Goal: Ask a question

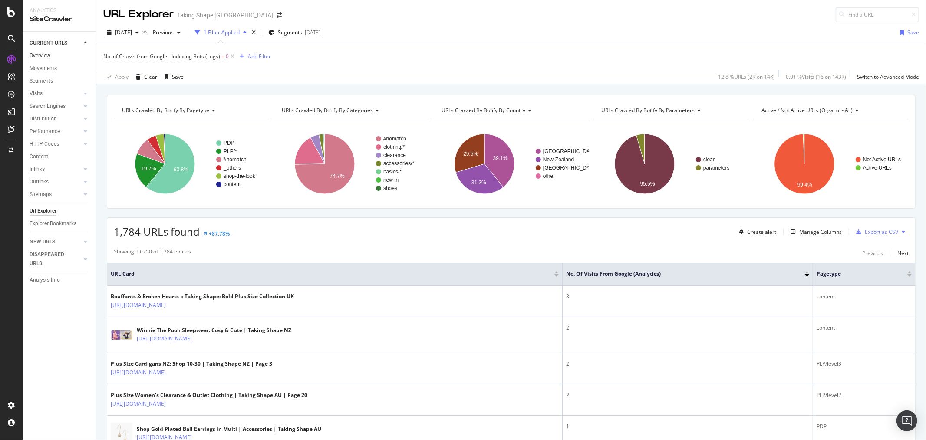
click at [42, 55] on div "Overview" at bounding box center [40, 55] width 21 height 9
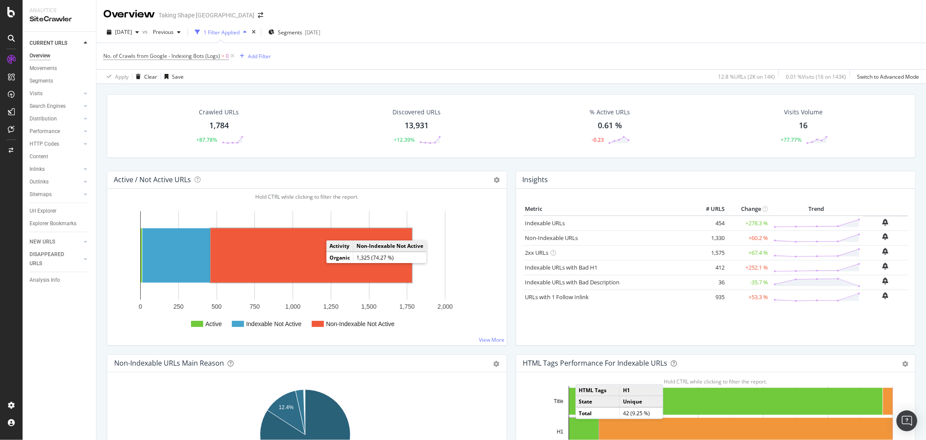
click at [298, 259] on rect "A chart." at bounding box center [312, 255] width 202 height 54
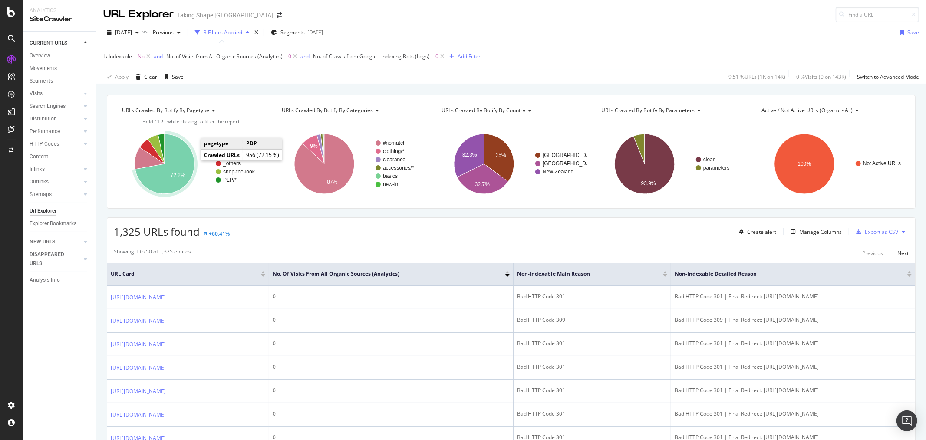
click at [187, 159] on icon "A chart." at bounding box center [165, 164] width 60 height 60
click at [162, 137] on icon "A chart." at bounding box center [161, 149] width 7 height 30
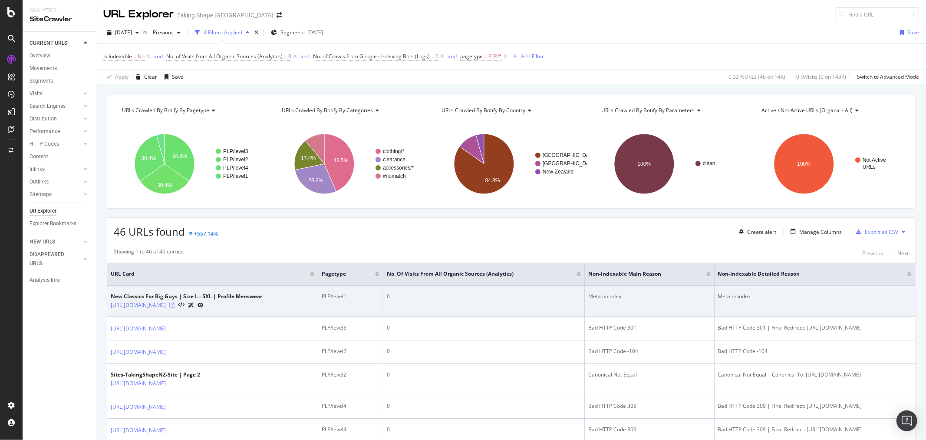
click at [175, 306] on icon at bounding box center [171, 304] width 5 height 5
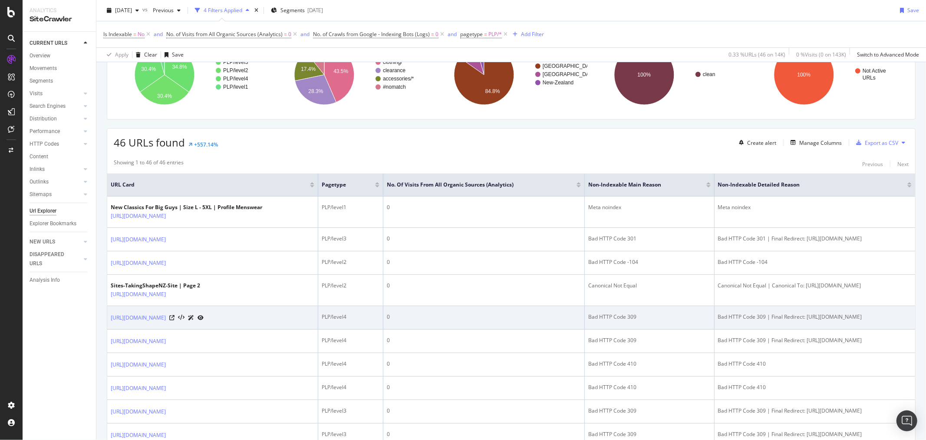
scroll to position [96, 0]
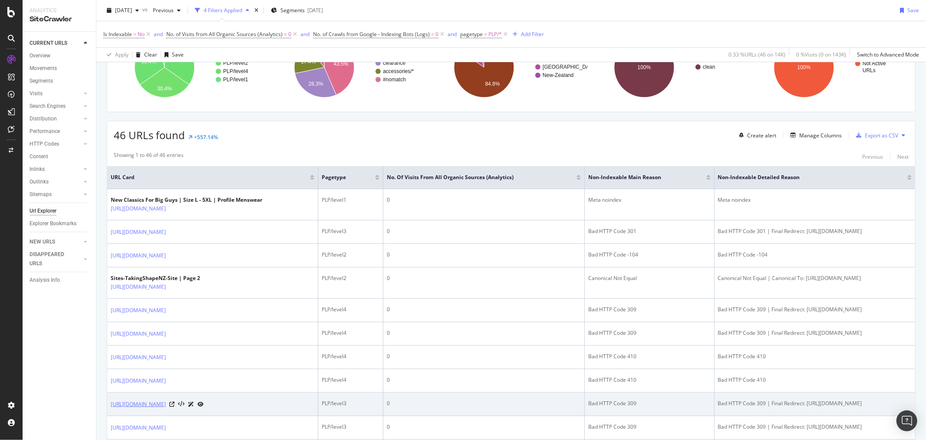
click at [166, 408] on link "[URL][DOMAIN_NAME]" at bounding box center [138, 404] width 55 height 9
click at [175, 407] on icon at bounding box center [171, 403] width 5 height 5
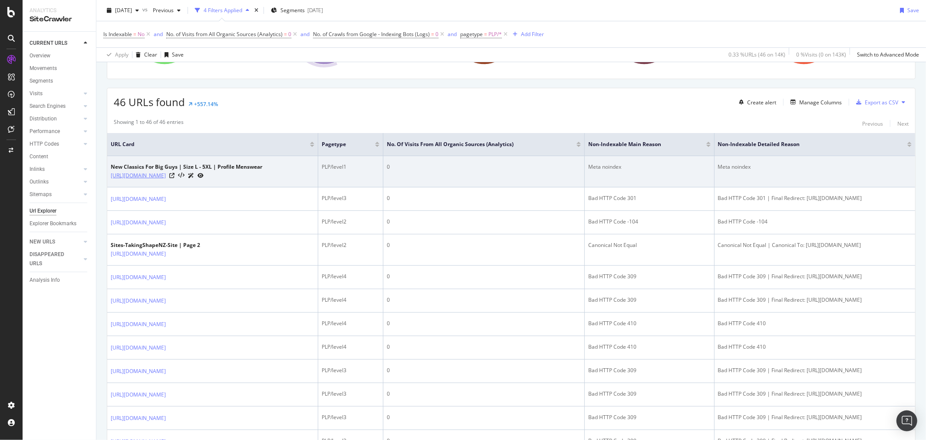
scroll to position [145, 0]
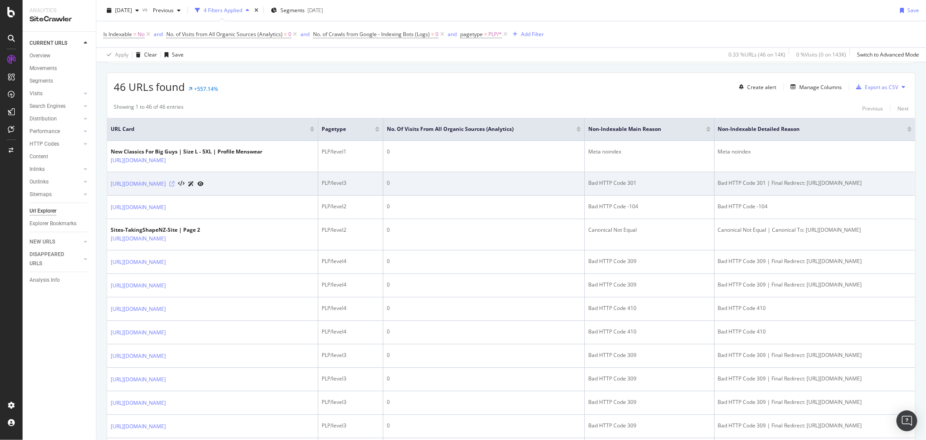
click at [175, 184] on icon at bounding box center [171, 183] width 5 height 5
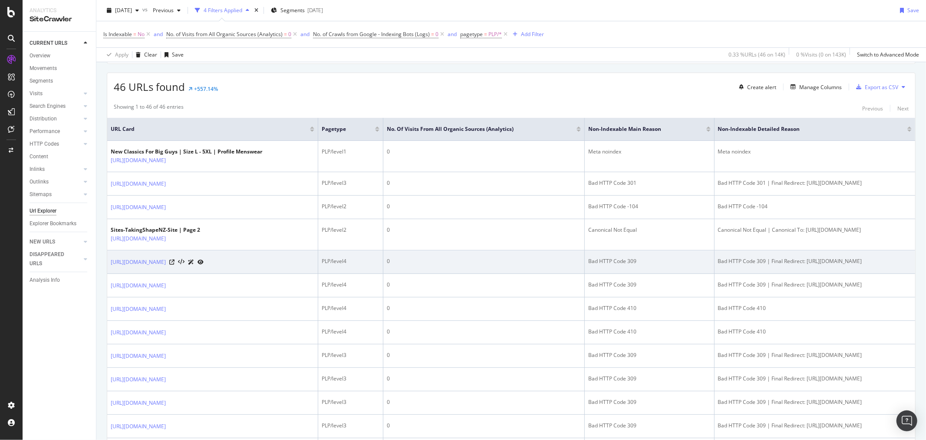
click at [718, 265] on div "Bad HTTP Code 309 | Final Redirect: [URL][DOMAIN_NAME]" at bounding box center [815, 261] width 194 height 8
drag, startPoint x: 849, startPoint y: 271, endPoint x: 764, endPoint y: 264, distance: 85.5
click at [764, 264] on td "Bad HTTP Code 309 | Final Redirect: [URL][DOMAIN_NAME]" at bounding box center [815, 261] width 201 height 23
click at [204, 266] on div "[URL][DOMAIN_NAME]" at bounding box center [157, 261] width 93 height 9
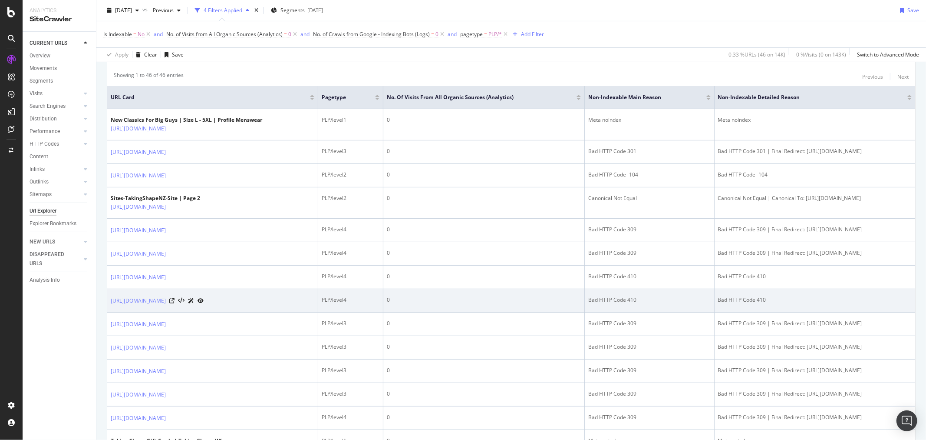
scroll to position [193, 0]
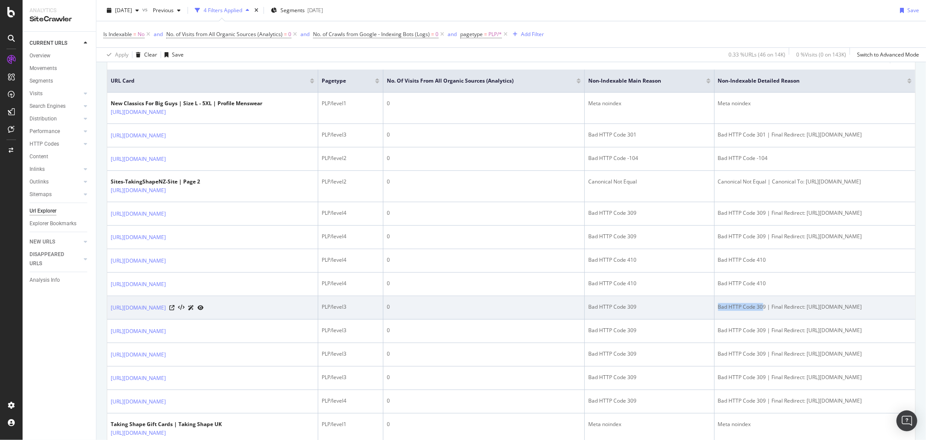
drag, startPoint x: 674, startPoint y: 314, endPoint x: 718, endPoint y: 313, distance: 43.5
click at [718, 311] on div "Bad HTTP Code 309 | Final Redirect: [URL][DOMAIN_NAME]" at bounding box center [815, 307] width 194 height 8
drag, startPoint x: 721, startPoint y: 315, endPoint x: 712, endPoint y: 314, distance: 8.7
click at [718, 311] on div "Bad HTTP Code 309 | Final Redirect: [URL][DOMAIN_NAME]" at bounding box center [815, 307] width 194 height 8
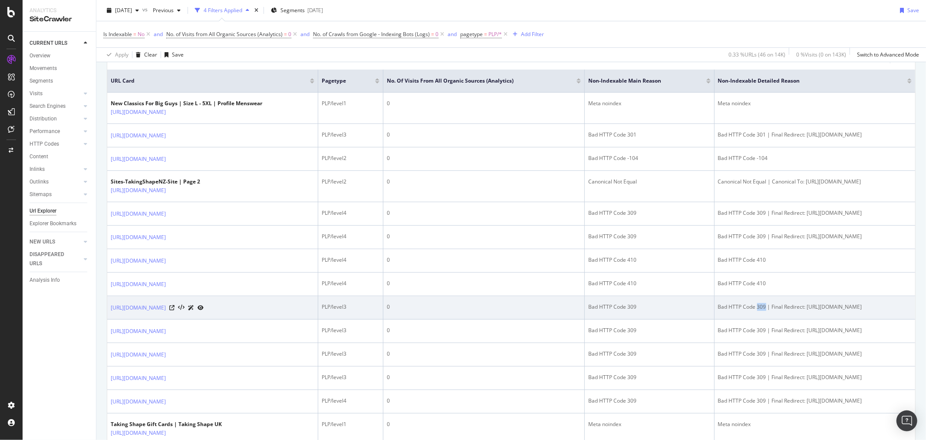
click at [718, 311] on div "Bad HTTP Code 309 | Final Redirect: [URL][DOMAIN_NAME]" at bounding box center [815, 307] width 194 height 8
click at [854, 311] on div "Bad HTTP Code 309 | Final Redirect: [URL][DOMAIN_NAME]" at bounding box center [815, 307] width 194 height 8
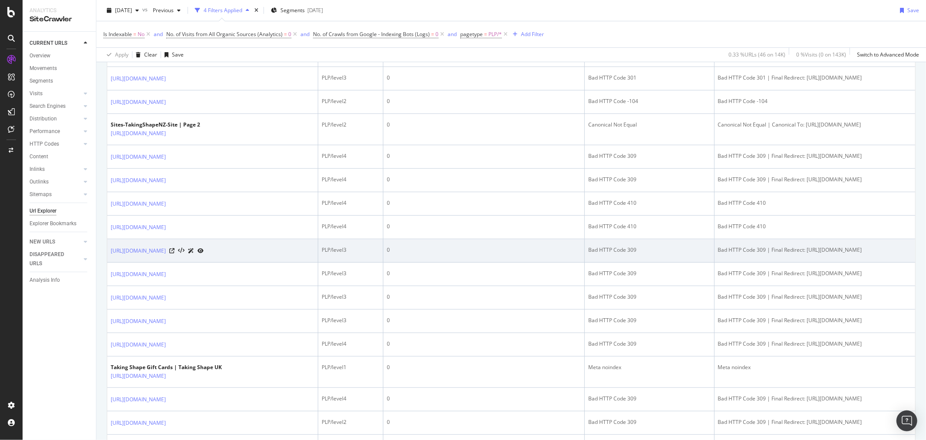
scroll to position [289, 0]
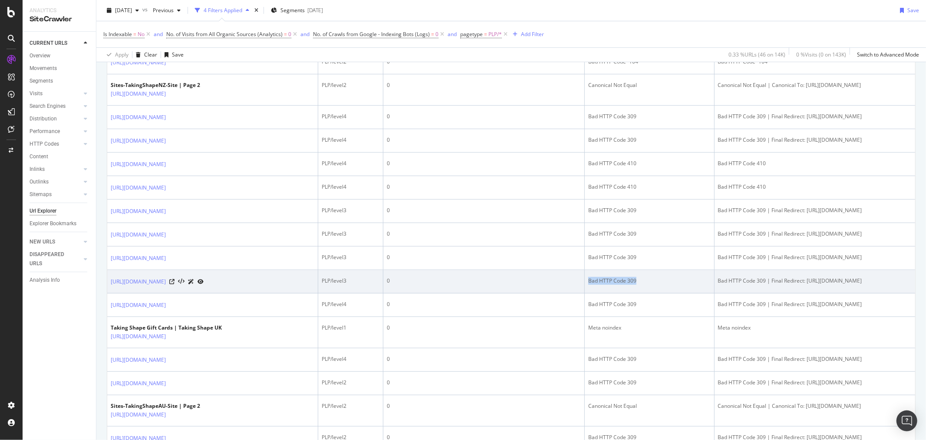
drag, startPoint x: 568, startPoint y: 289, endPoint x: 617, endPoint y: 289, distance: 49.1
click at [617, 284] on div "Bad HTTP Code 309" at bounding box center [650, 281] width 122 height 8
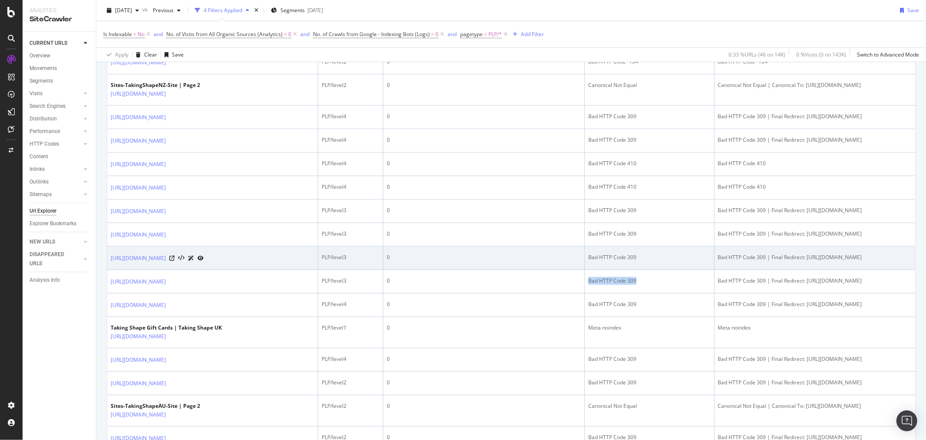
copy div "Bad HTTP Code 309"
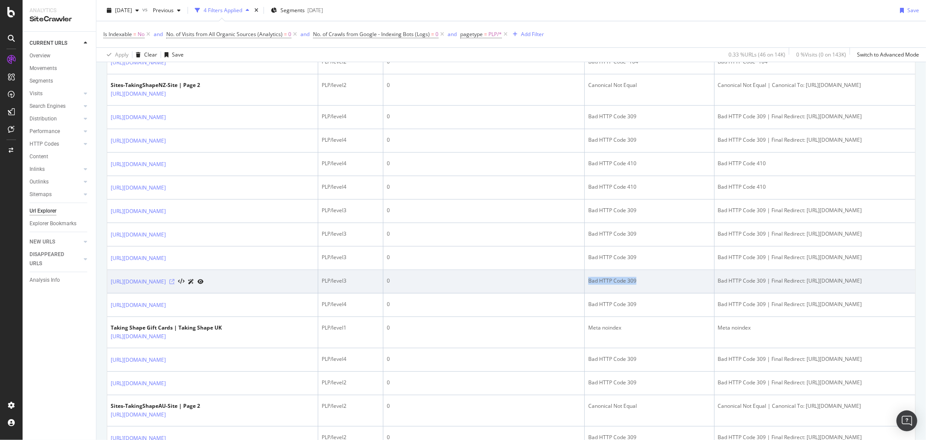
click at [175, 284] on icon at bounding box center [171, 281] width 5 height 5
click at [555, 284] on div "0" at bounding box center [484, 281] width 194 height 8
click at [619, 284] on div "Bad HTTP Code 309" at bounding box center [650, 281] width 122 height 8
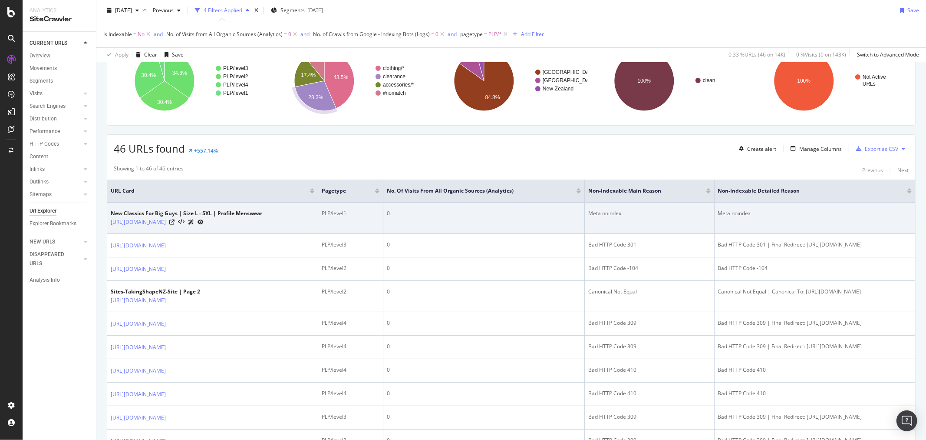
scroll to position [96, 0]
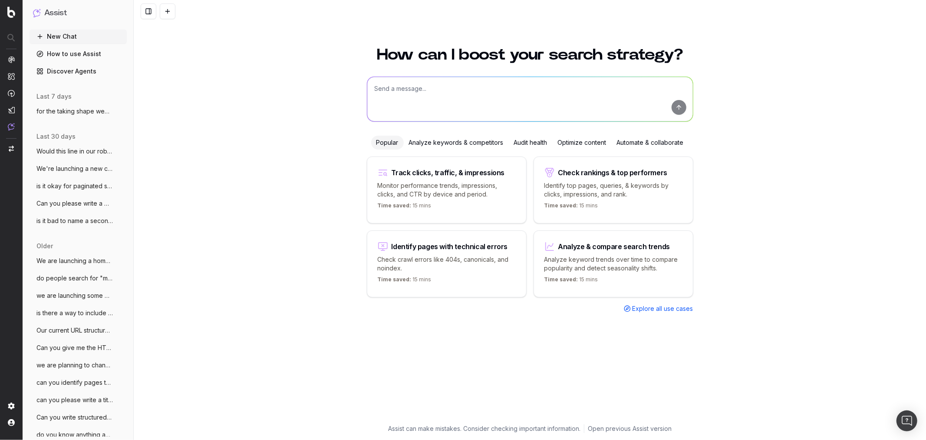
click at [443, 88] on textarea at bounding box center [530, 99] width 326 height 44
paste textarea "Bad HTTP Code 309"
click at [480, 98] on textarea "we have recently implemented paginations on our PLPs. However there are some pa…" at bounding box center [530, 99] width 326 height 44
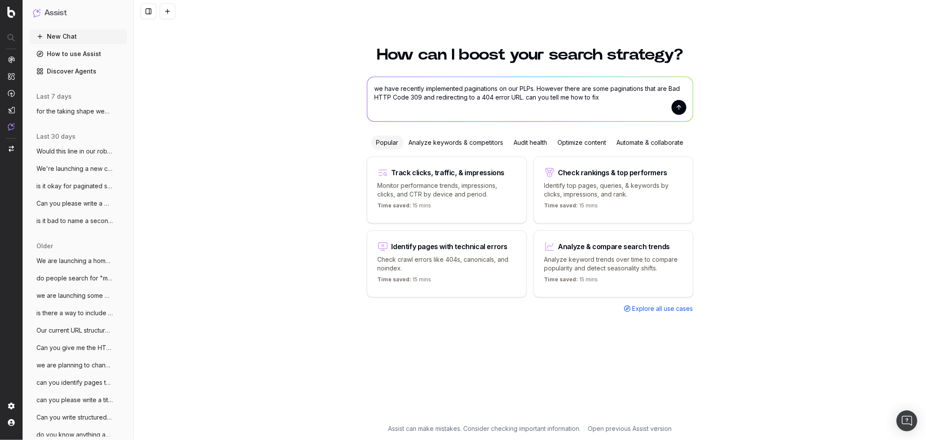
type textarea "we have recently implemented paginations on our PLPs. However there are some pa…"
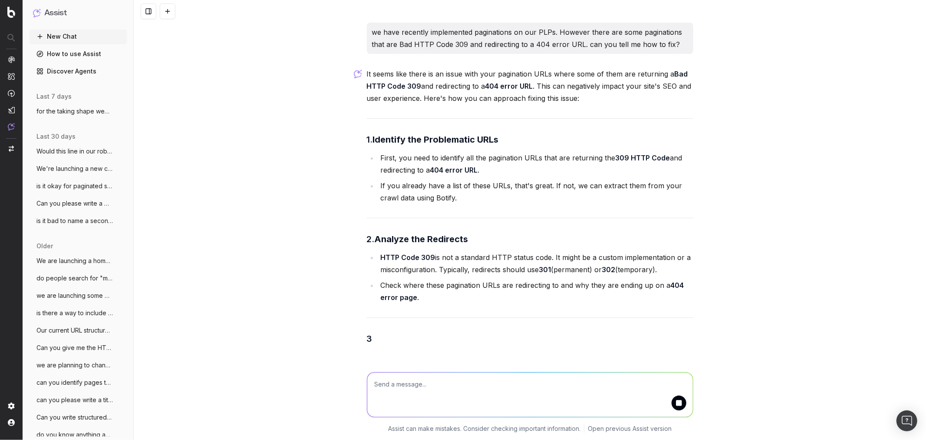
scroll to position [10, 0]
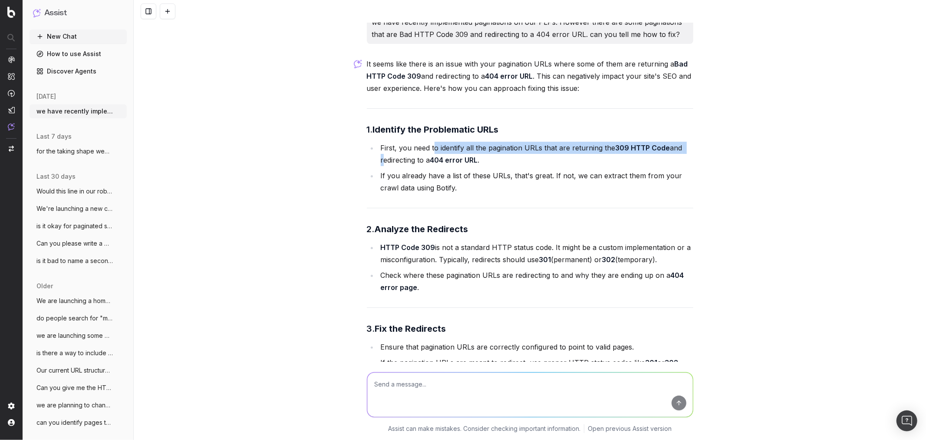
drag, startPoint x: 431, startPoint y: 148, endPoint x: 682, endPoint y: 149, distance: 251.1
click at [682, 149] on li "First, you need to identify all the pagination URLs that are returning the 309 …" at bounding box center [535, 154] width 315 height 24
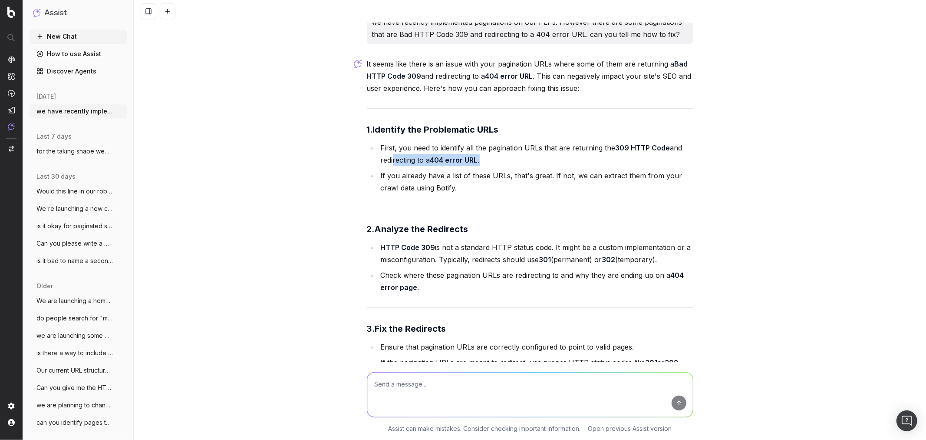
drag, startPoint x: 386, startPoint y: 160, endPoint x: 494, endPoint y: 162, distance: 108.6
click at [494, 162] on li "First, you need to identify all the pagination URLs that are returning the 309 …" at bounding box center [535, 154] width 315 height 24
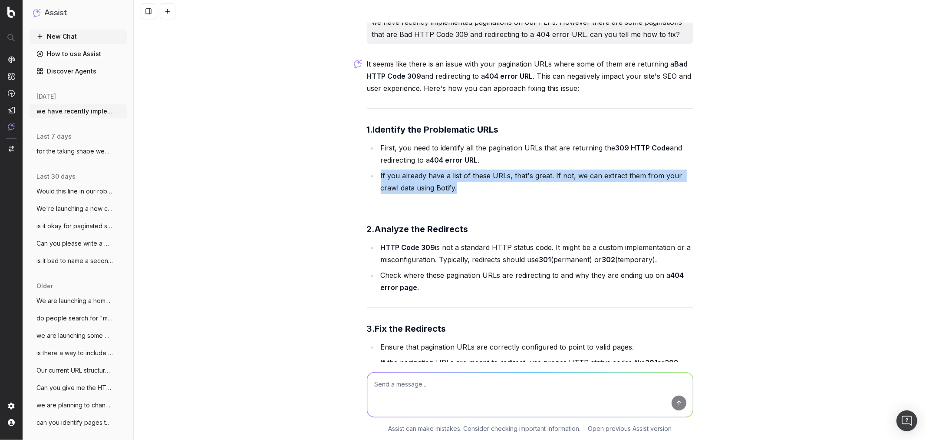
drag, startPoint x: 376, startPoint y: 177, endPoint x: 505, endPoint y: 187, distance: 129.4
click at [505, 187] on li "If you already have a list of these URLs, that's great. If not, we can extract …" at bounding box center [535, 181] width 315 height 24
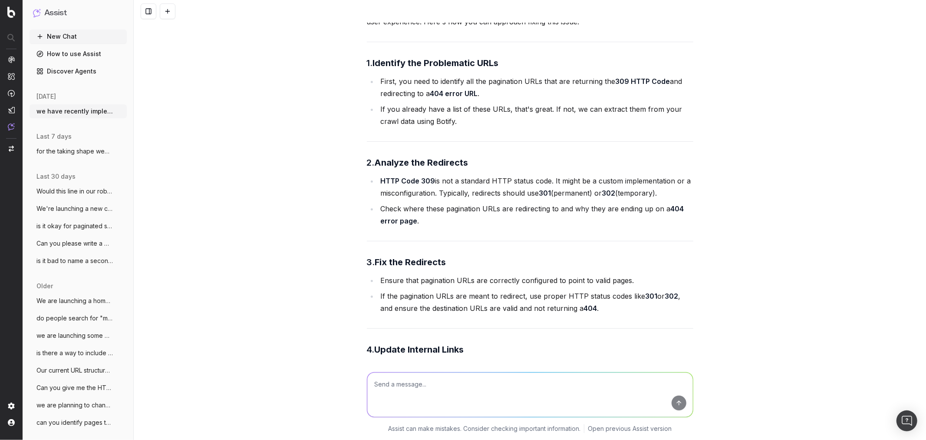
scroll to position [106, 0]
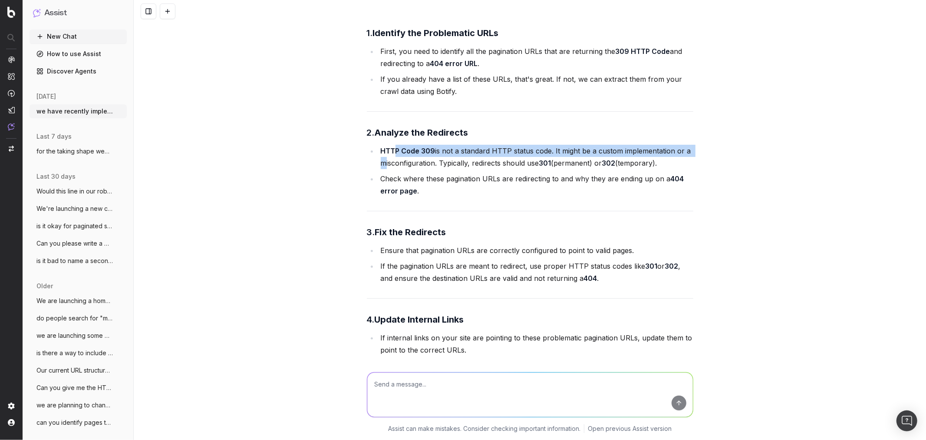
drag, startPoint x: 391, startPoint y: 149, endPoint x: 708, endPoint y: 153, distance: 317.5
click at [708, 153] on div "we have recently implemented paginations on our PLPs. However there are some pa…" at bounding box center [530, 220] width 793 height 440
click at [459, 160] on li "HTTP Code 309 is not a standard HTTP status code. It might be a custom implemen…" at bounding box center [535, 157] width 315 height 24
drag, startPoint x: 396, startPoint y: 163, endPoint x: 672, endPoint y: 167, distance: 276.3
click at [672, 167] on li "HTTP Code 309 is not a standard HTTP status code. It might be a custom implemen…" at bounding box center [535, 157] width 315 height 24
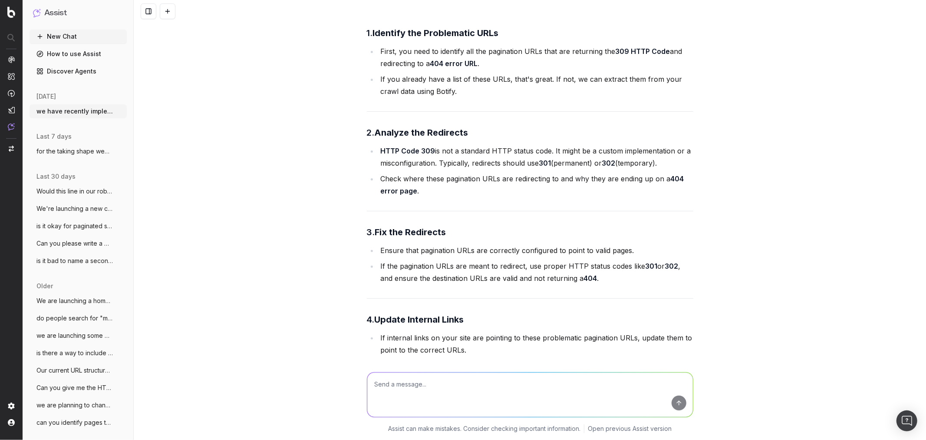
click at [672, 167] on li "HTTP Code 309 is not a standard HTTP status code. It might be a custom implemen…" at bounding box center [535, 157] width 315 height 24
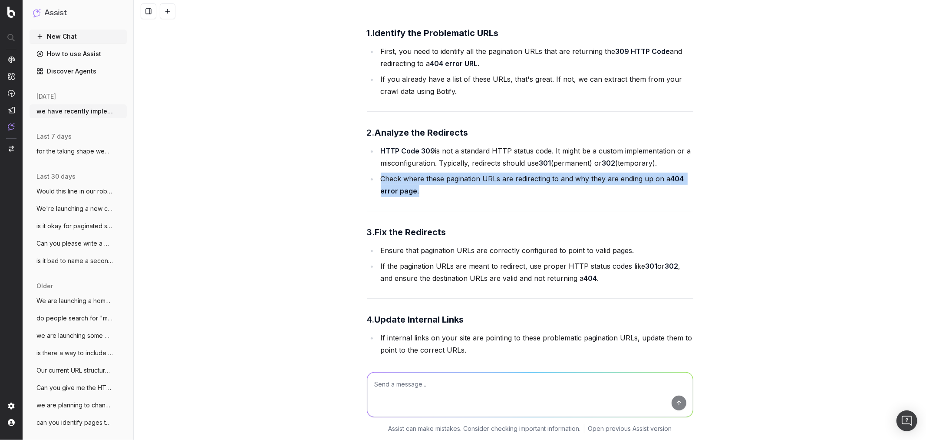
drag, startPoint x: 376, startPoint y: 177, endPoint x: 420, endPoint y: 194, distance: 47.2
click at [420, 194] on li "Check where these pagination URLs are redirecting to and why they are ending up…" at bounding box center [535, 184] width 315 height 24
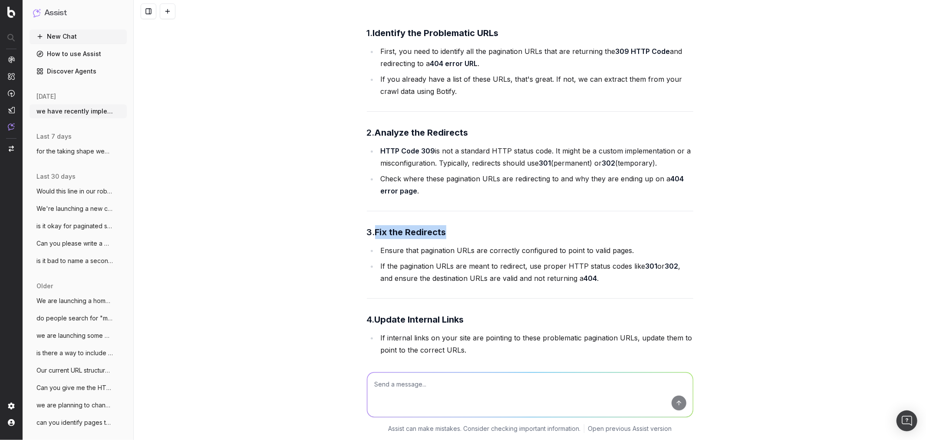
drag, startPoint x: 372, startPoint y: 229, endPoint x: 447, endPoint y: 231, distance: 75.2
click at [447, 231] on h3 "3. Fix the Redirects" at bounding box center [530, 232] width 327 height 14
click at [379, 248] on li "Ensure that pagination URLs are correctly configured to point to valid pages." at bounding box center [535, 250] width 315 height 12
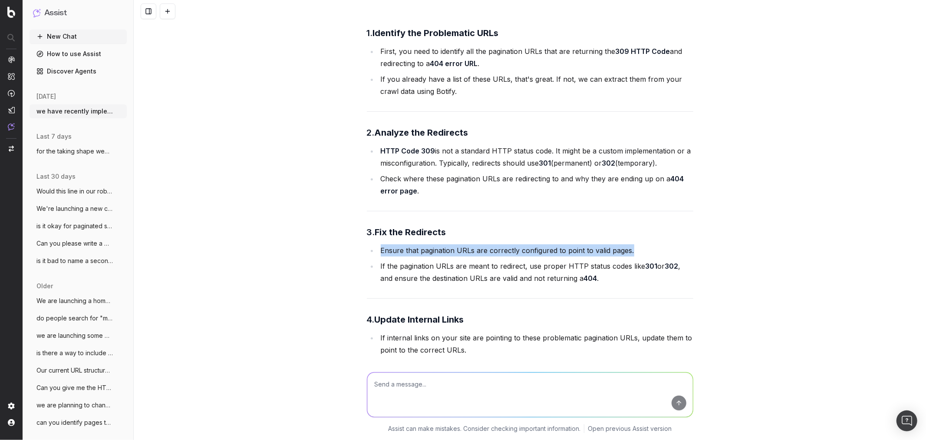
drag, startPoint x: 376, startPoint y: 251, endPoint x: 633, endPoint y: 251, distance: 256.7
click at [633, 251] on li "Ensure that pagination URLs are correctly configured to point to valid pages." at bounding box center [535, 250] width 315 height 12
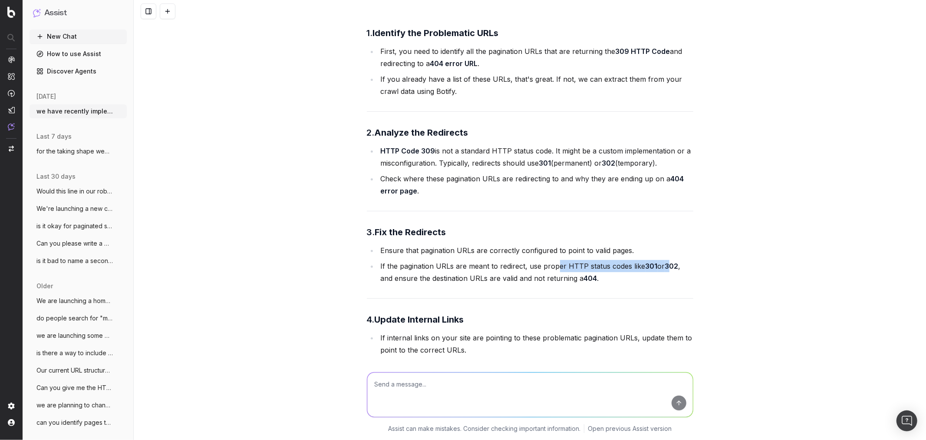
drag, startPoint x: 552, startPoint y: 266, endPoint x: 666, endPoint y: 264, distance: 113.8
click at [666, 264] on li "If the pagination URLs are meant to redirect, use proper HTTP status codes like…" at bounding box center [535, 272] width 315 height 24
click at [683, 263] on li "If the pagination URLs are meant to redirect, use proper HTTP status codes like…" at bounding box center [535, 272] width 315 height 24
drag, startPoint x: 383, startPoint y: 278, endPoint x: 614, endPoint y: 281, distance: 230.7
click at [614, 281] on li "If the pagination URLs are meant to redirect, use proper HTTP status codes like…" at bounding box center [535, 272] width 315 height 24
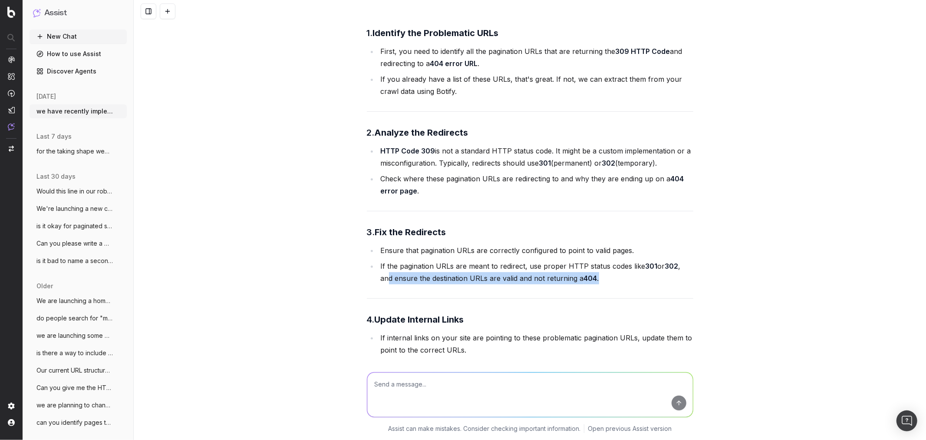
click at [614, 281] on li "If the pagination URLs are meant to redirect, use proper HTTP status codes like…" at bounding box center [535, 272] width 315 height 24
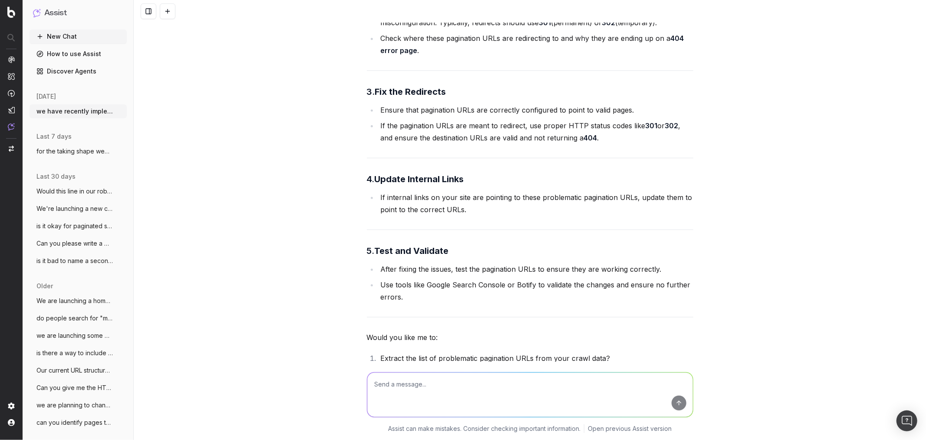
scroll to position [243, 0]
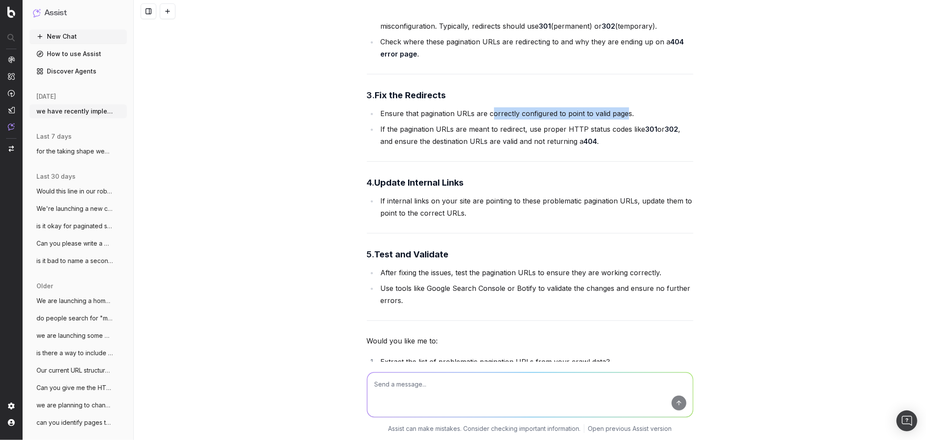
drag, startPoint x: 488, startPoint y: 113, endPoint x: 622, endPoint y: 116, distance: 133.4
click at [622, 116] on li "Ensure that pagination URLs are correctly configured to point to valid pages." at bounding box center [535, 113] width 315 height 12
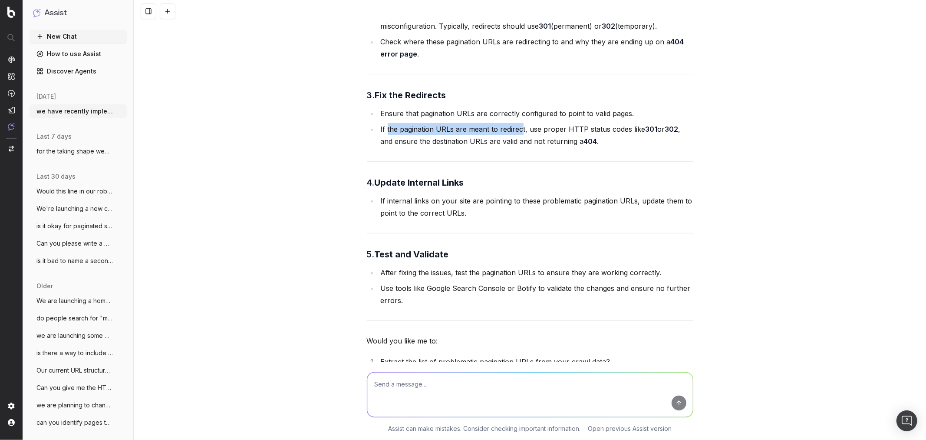
drag, startPoint x: 384, startPoint y: 129, endPoint x: 518, endPoint y: 132, distance: 133.8
click at [518, 132] on li "If the pagination URLs are meant to redirect, use proper HTTP status codes like…" at bounding box center [535, 135] width 315 height 24
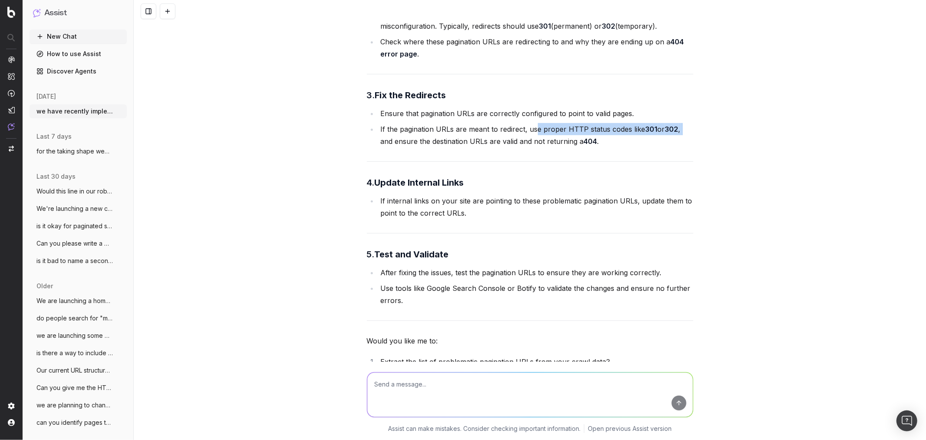
drag, startPoint x: 530, startPoint y: 130, endPoint x: 684, endPoint y: 128, distance: 154.2
click at [684, 128] on li "If the pagination URLs are meant to redirect, use proper HTTP status codes like…" at bounding box center [535, 135] width 315 height 24
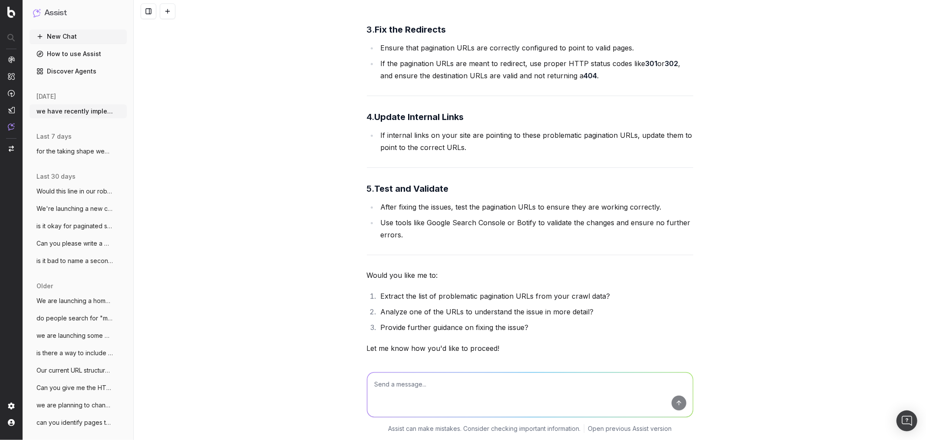
scroll to position [340, 0]
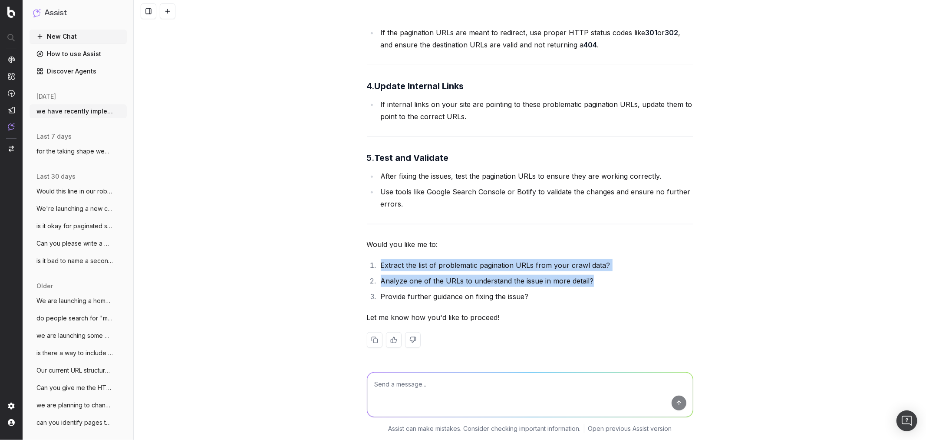
drag, startPoint x: 377, startPoint y: 265, endPoint x: 608, endPoint y: 272, distance: 231.6
click at [608, 272] on ol "Extract the list of problematic pagination URLs from your crawl data? Analyze o…" at bounding box center [530, 280] width 327 height 43
click at [608, 268] on li "Extract the list of problematic pagination URLs from your crawl data?" at bounding box center [535, 265] width 315 height 12
drag, startPoint x: 378, startPoint y: 281, endPoint x: 579, endPoint y: 278, distance: 201.1
click at [579, 278] on li "Analyze one of the URLs to understand the issue in more detail?" at bounding box center [535, 281] width 315 height 12
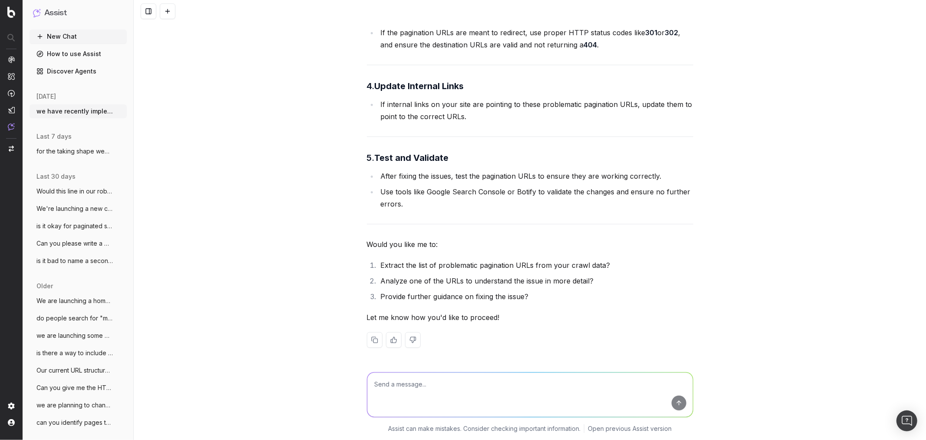
click at [589, 281] on li "Analyze one of the URLs to understand the issue in more detail?" at bounding box center [535, 281] width 315 height 12
drag, startPoint x: 376, startPoint y: 296, endPoint x: 531, endPoint y: 299, distance: 155.1
click at [531, 299] on li "Provide further guidance on fixing the issue?" at bounding box center [535, 296] width 315 height 12
